Goal: Task Accomplishment & Management: Manage account settings

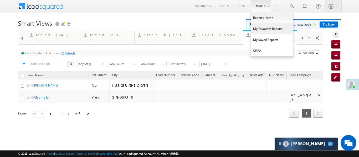
click at [263, 27] on link "My Favourite Reports" at bounding box center [272, 28] width 42 height 11
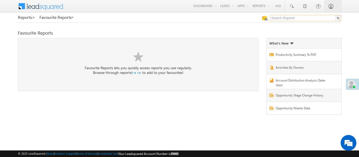
click at [324, 20] on input "text" at bounding box center [305, 18] width 71 height 6
type input "me to others"
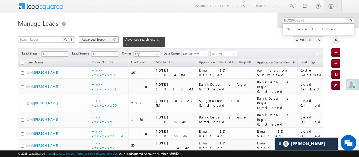
click at [102, 38] on span "Advanced Search" at bounding box center [94, 39] width 25 height 5
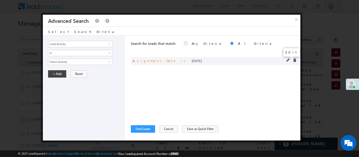
click at [287, 59] on span at bounding box center [288, 61] width 4 height 4
click at [104, 60] on span "[DATE]" at bounding box center [76, 62] width 57 height 5
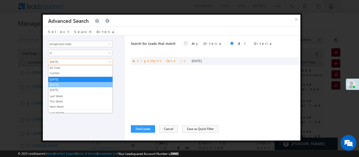
click at [70, 85] on link "[DATE]" at bounding box center [80, 84] width 64 height 5
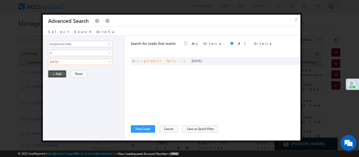
click at [57, 75] on button "+ Add" at bounding box center [57, 73] width 18 height 7
click at [147, 127] on button "Find Leads" at bounding box center [143, 129] width 24 height 7
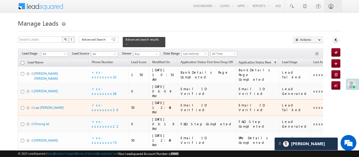
click at [59, 105] on div "Lab [PERSON_NAME]" at bounding box center [54, 108] width 66 height 7
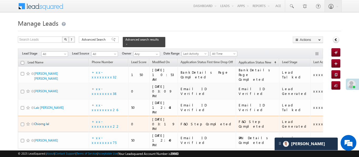
click at [46, 122] on link "Chiorng lal" at bounding box center [41, 124] width 15 height 4
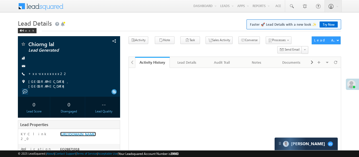
click at [81, 135] on link "https://angelbroking1-pk3em7sa.customui-test.leadsquared.com?leadId=7e154d09-7e…" at bounding box center [78, 134] width 36 height 4
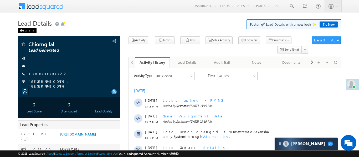
click at [24, 30] on div "Back" at bounding box center [27, 30] width 19 height 5
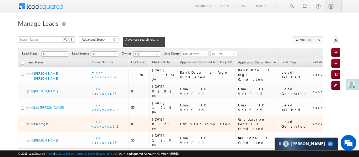
click at [44, 122] on link "Chiorng lal" at bounding box center [41, 124] width 15 height 4
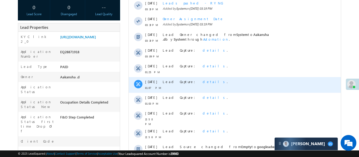
scroll to position [127, 0]
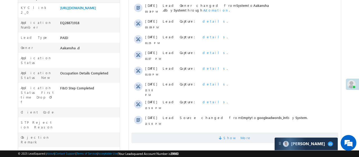
click at [202, 134] on span "Show More" at bounding box center [234, 138] width 207 height 11
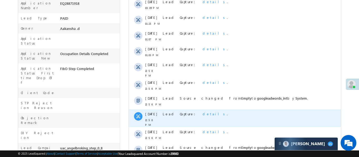
scroll to position [26, 0]
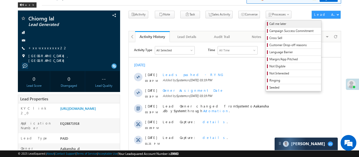
click at [269, 24] on span "Call me later" at bounding box center [294, 24] width 50 height 5
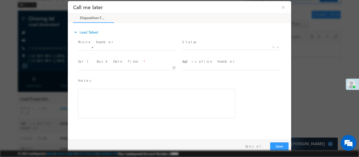
scroll to position [0, 0]
type input "13/09/25 3:33 PM"
click at [123, 66] on input "13/09/25 3:33 PM" at bounding box center [126, 67] width 97 height 5
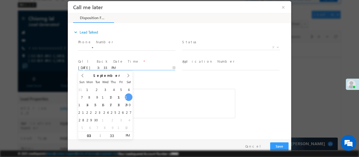
click at [163, 98] on div "Rich Text Editor, 40788eee-0fb2-11ec-a811-0adc8a9d82c2__tab1__section1__Notes__…" at bounding box center [156, 103] width 157 height 29
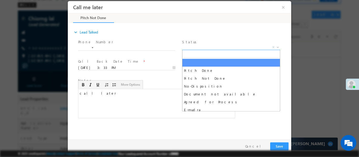
click at [203, 46] on span "X" at bounding box center [231, 47] width 98 height 5
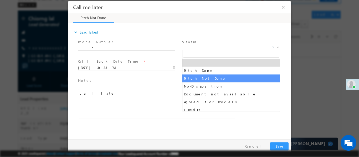
select select "Pitch Not Done"
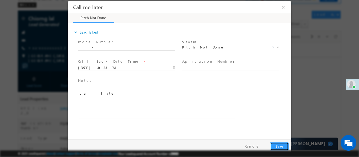
click at [283, 147] on button "Save" at bounding box center [279, 146] width 18 height 8
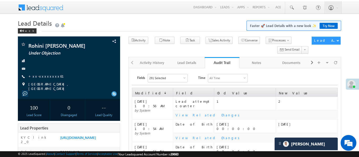
click at [0, 0] on link "Smart Views" at bounding box center [0, 0] width 0 height 0
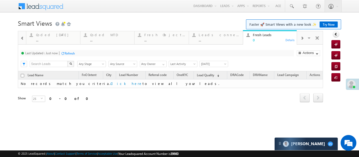
click at [25, 39] on div at bounding box center [22, 38] width 7 height 12
click at [159, 34] on div "Coded [DATE]" at bounding box center [164, 35] width 41 height 4
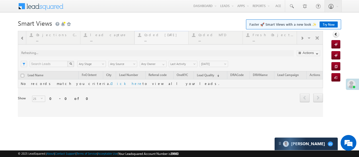
click at [159, 34] on div at bounding box center [170, 74] width 305 height 86
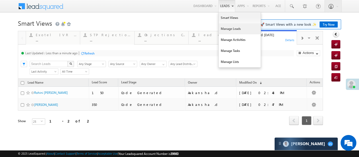
click at [233, 30] on link "Manage Leads" at bounding box center [239, 28] width 42 height 11
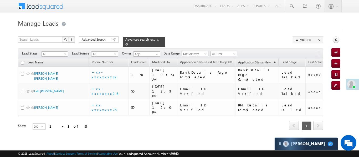
click at [128, 43] on span at bounding box center [126, 44] width 3 height 3
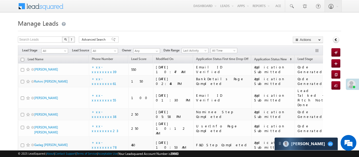
click at [220, 53] on div "Filters Lead Stage All All Lead Source All All Owner Any Any Date Range Go maxd…" at bounding box center [170, 50] width 305 height 10
click at [221, 48] on span "All Time" at bounding box center [223, 51] width 27 height 6
click at [220, 49] on span "All Time" at bounding box center [223, 50] width 25 height 5
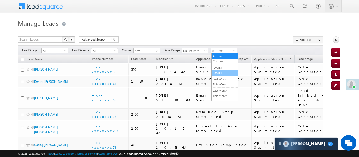
click at [221, 72] on link "[DATE]" at bounding box center [224, 73] width 27 height 5
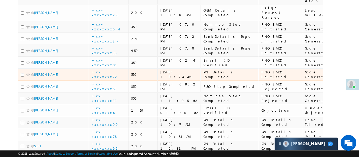
scroll to position [150, 0]
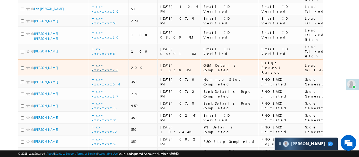
click at [109, 63] on link "+xx-xxxxxxxx26" at bounding box center [105, 67] width 26 height 9
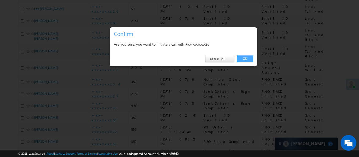
click at [247, 60] on link "OK" at bounding box center [245, 58] width 16 height 7
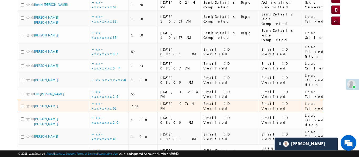
scroll to position [11, 0]
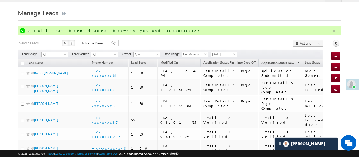
click at [334, 30] on button "button" at bounding box center [333, 31] width 7 height 7
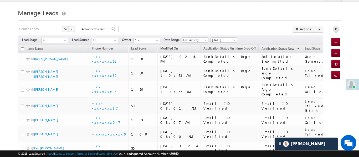
click at [334, 30] on icon at bounding box center [336, 29] width 4 height 4
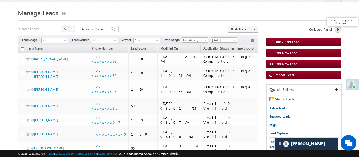
click at [340, 29] on link at bounding box center [337, 29] width 7 height 7
